Goal: Information Seeking & Learning: Learn about a topic

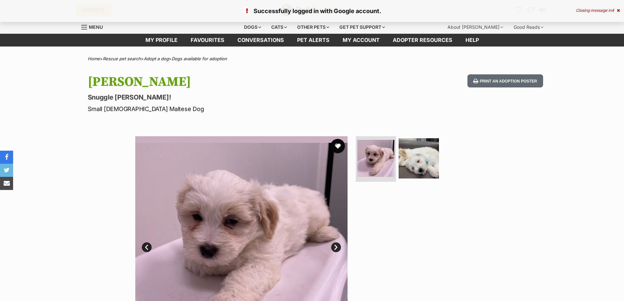
click at [337, 145] on button "favourite" at bounding box center [338, 146] width 14 height 14
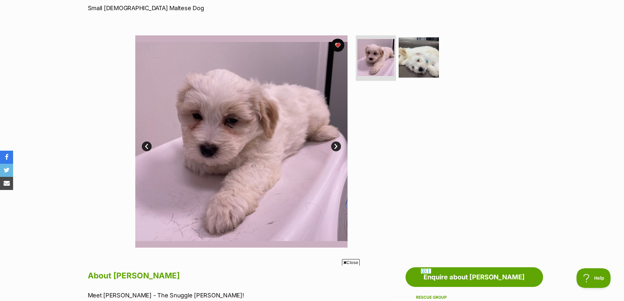
scroll to position [98, 0]
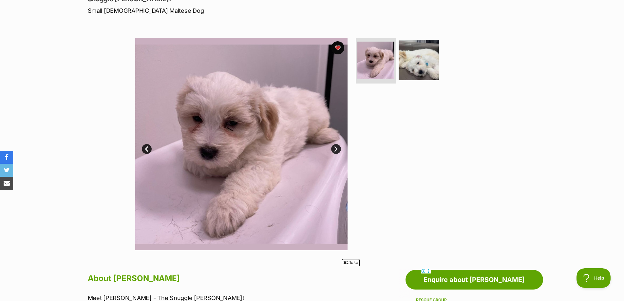
click at [337, 148] on link "Next" at bounding box center [336, 149] width 10 height 10
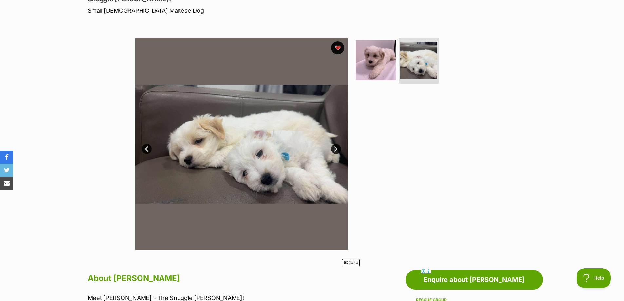
click at [337, 148] on link "Next" at bounding box center [336, 149] width 10 height 10
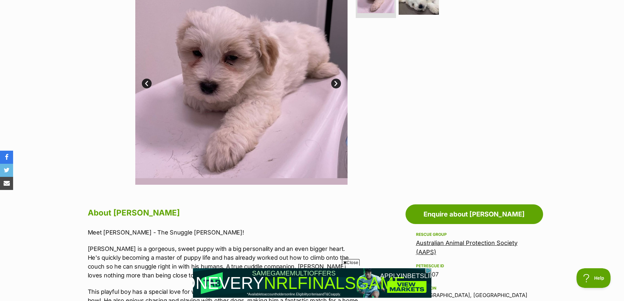
scroll to position [262, 0]
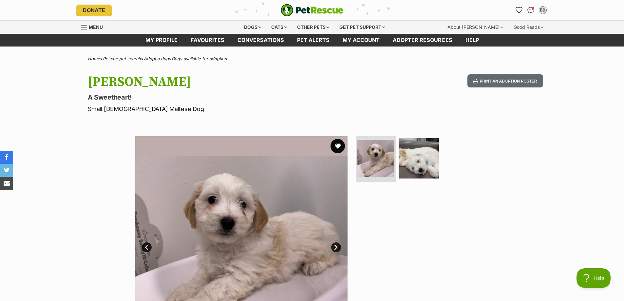
click at [337, 144] on button "favourite" at bounding box center [338, 146] width 14 height 14
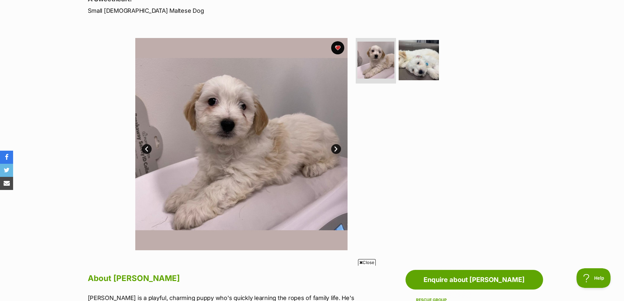
click at [482, 173] on div at bounding box center [421, 144] width 134 height 212
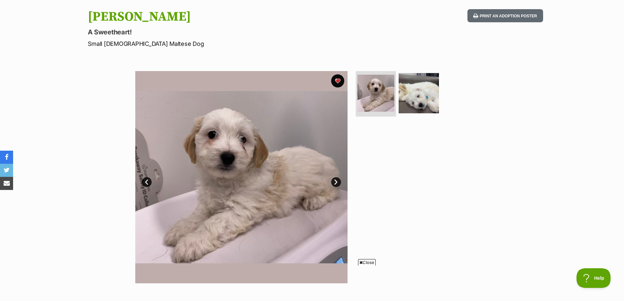
scroll to position [66, 0]
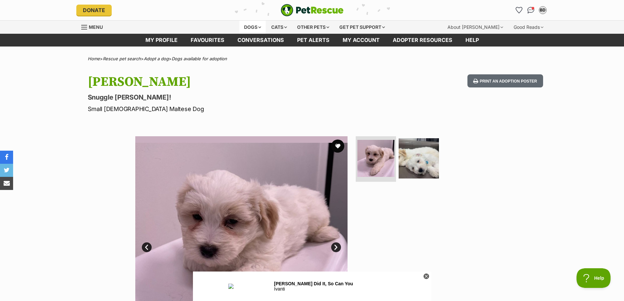
click at [256, 28] on div "Dogs" at bounding box center [252, 27] width 26 height 13
